Goal: Find specific page/section: Find specific page/section

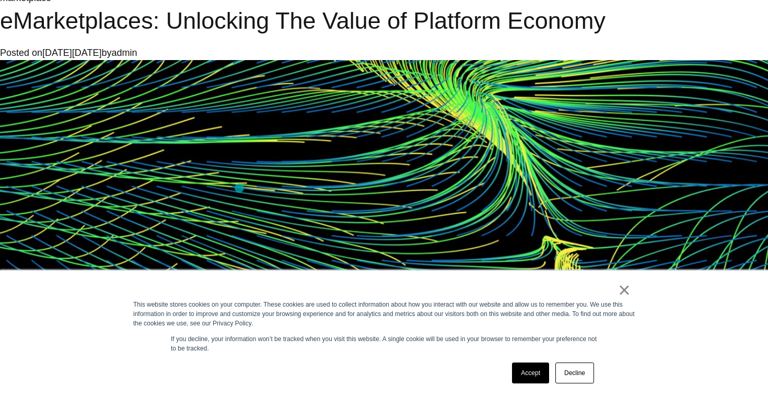
scroll to position [1176, 0]
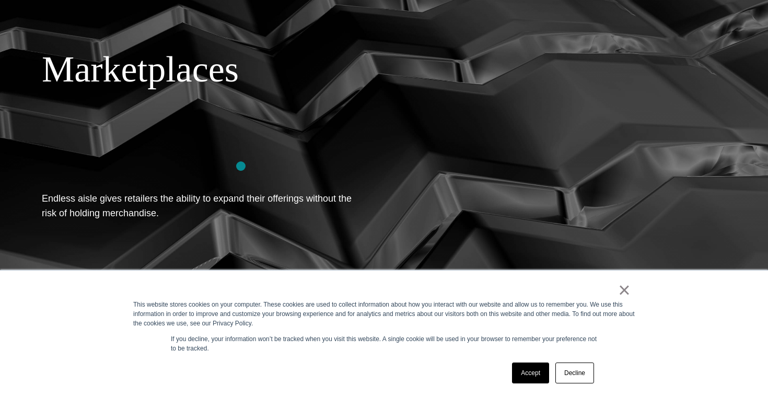
scroll to position [143, 0]
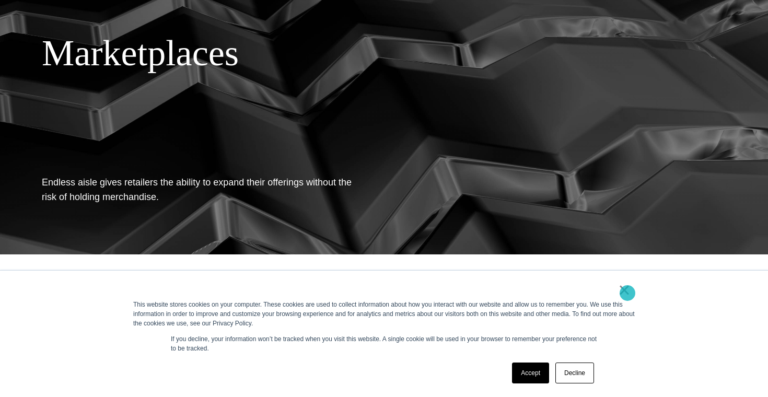
click at [627, 293] on link "×" at bounding box center [624, 289] width 13 height 9
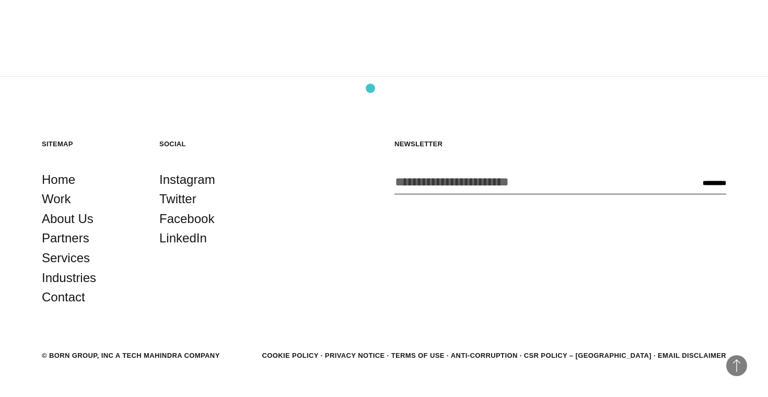
scroll to position [1877, 0]
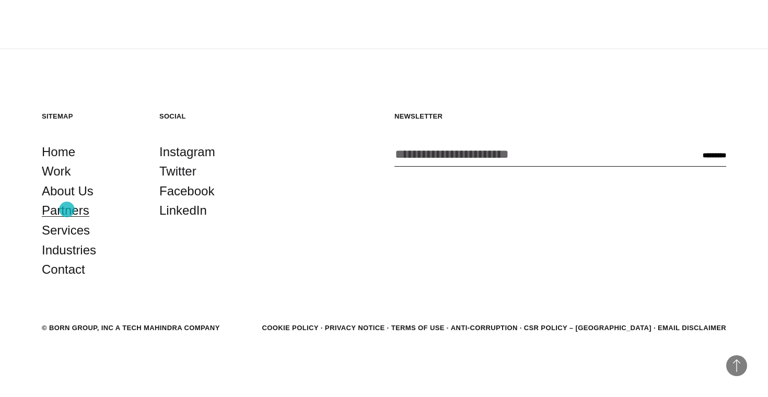
click at [66, 210] on link "Partners" at bounding box center [66, 211] width 48 height 20
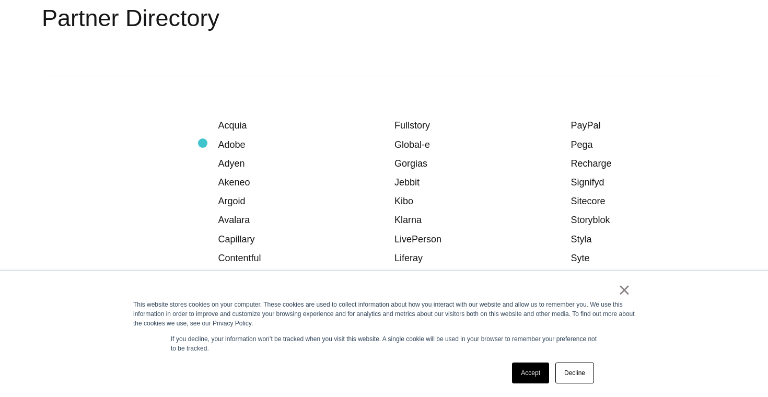
scroll to position [1324, 0]
